Goal: Task Accomplishment & Management: Use online tool/utility

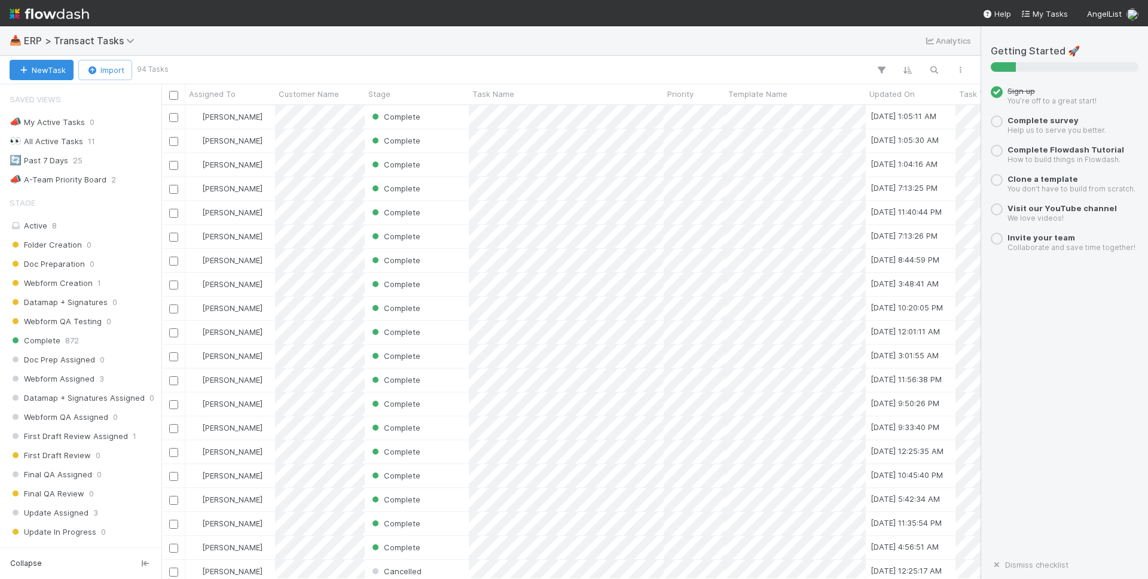
scroll to position [474, 819]
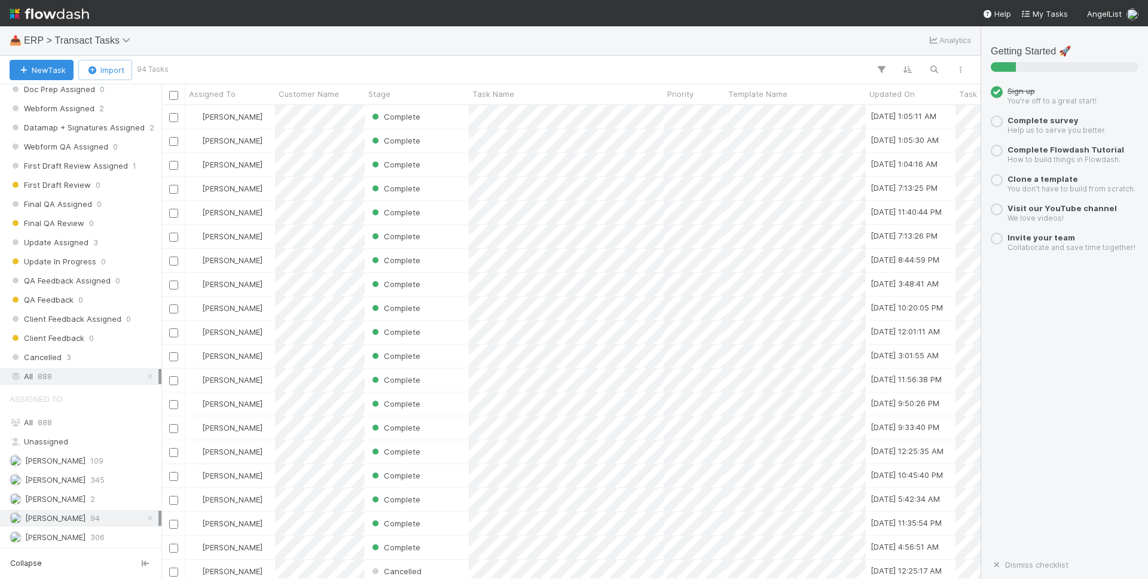
scroll to position [271, 0]
click at [72, 458] on span "[PERSON_NAME]" at bounding box center [55, 459] width 60 height 10
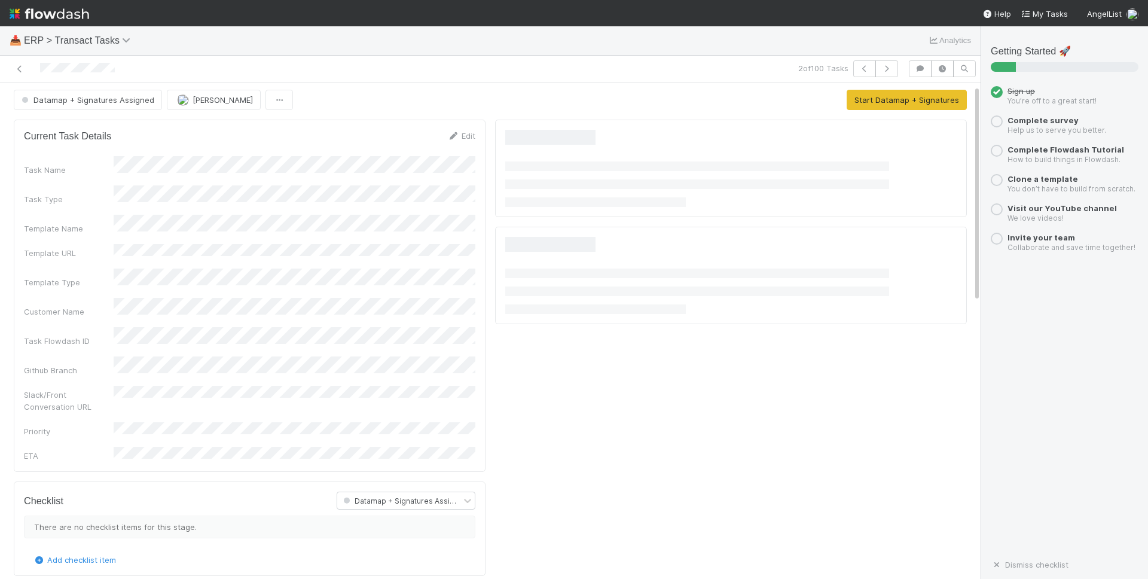
scroll to position [7, 0]
click at [19, 71] on icon at bounding box center [20, 69] width 12 height 8
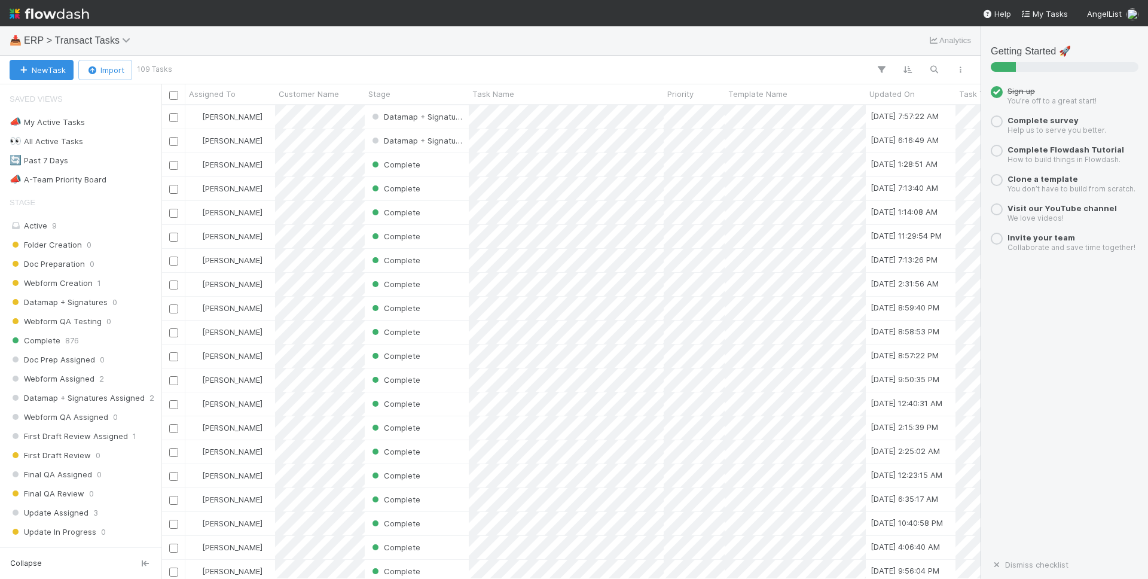
scroll to position [1, 1]
